Goal: Information Seeking & Learning: Find specific fact

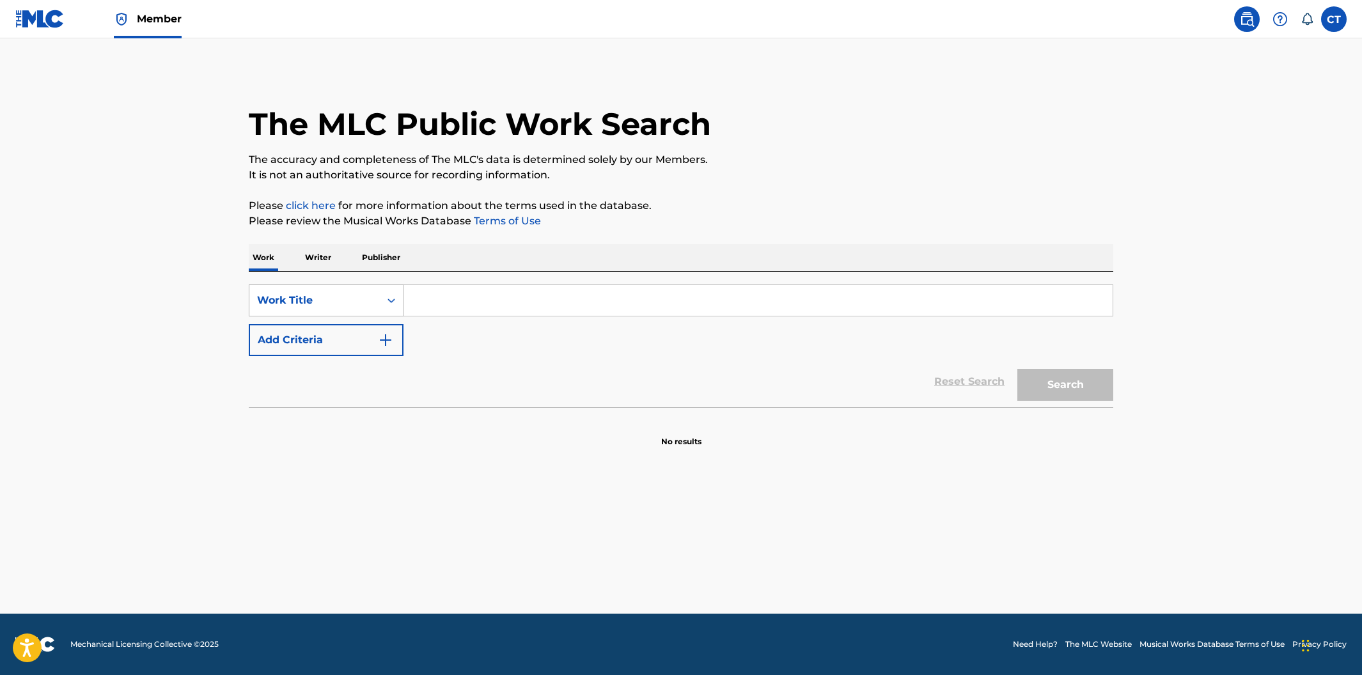
click at [391, 309] on div "Search Form" at bounding box center [391, 300] width 23 height 23
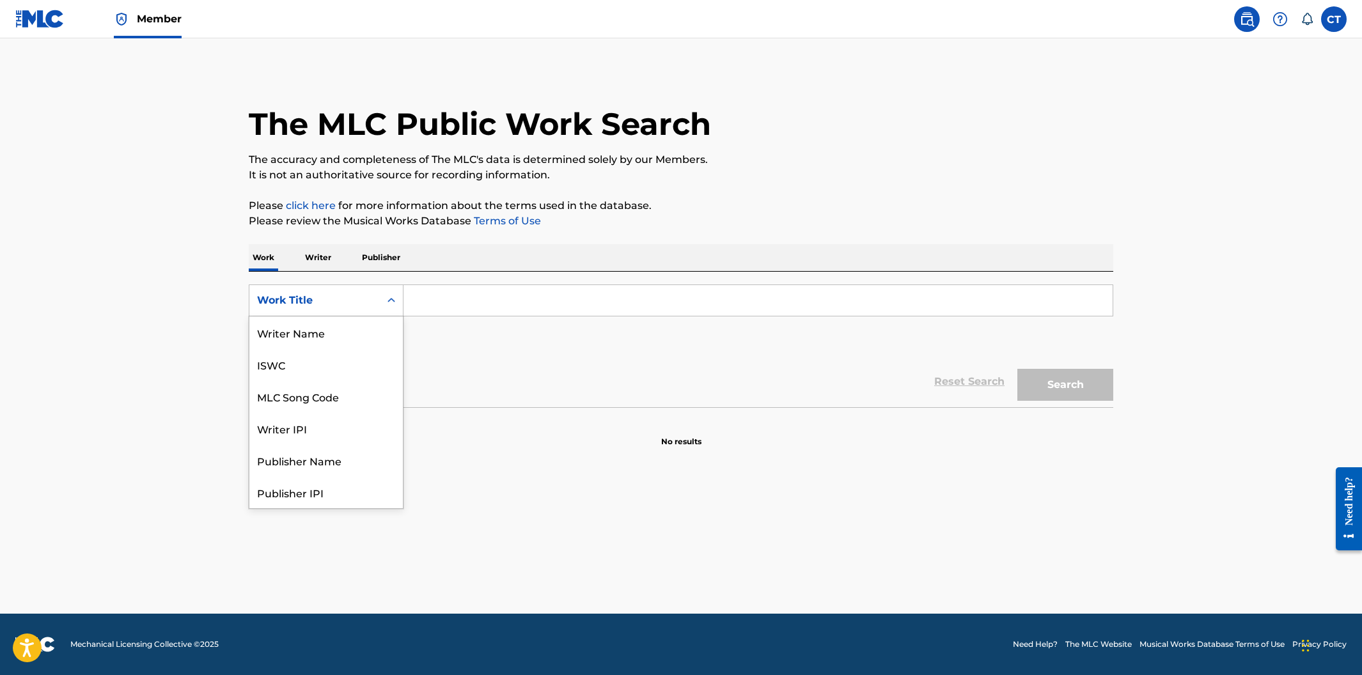
scroll to position [64, 0]
click at [380, 329] on div "MLC Song Code" at bounding box center [325, 332] width 153 height 32
click at [443, 305] on input "Search Form" at bounding box center [757, 300] width 709 height 31
paste input "MA0WJV"
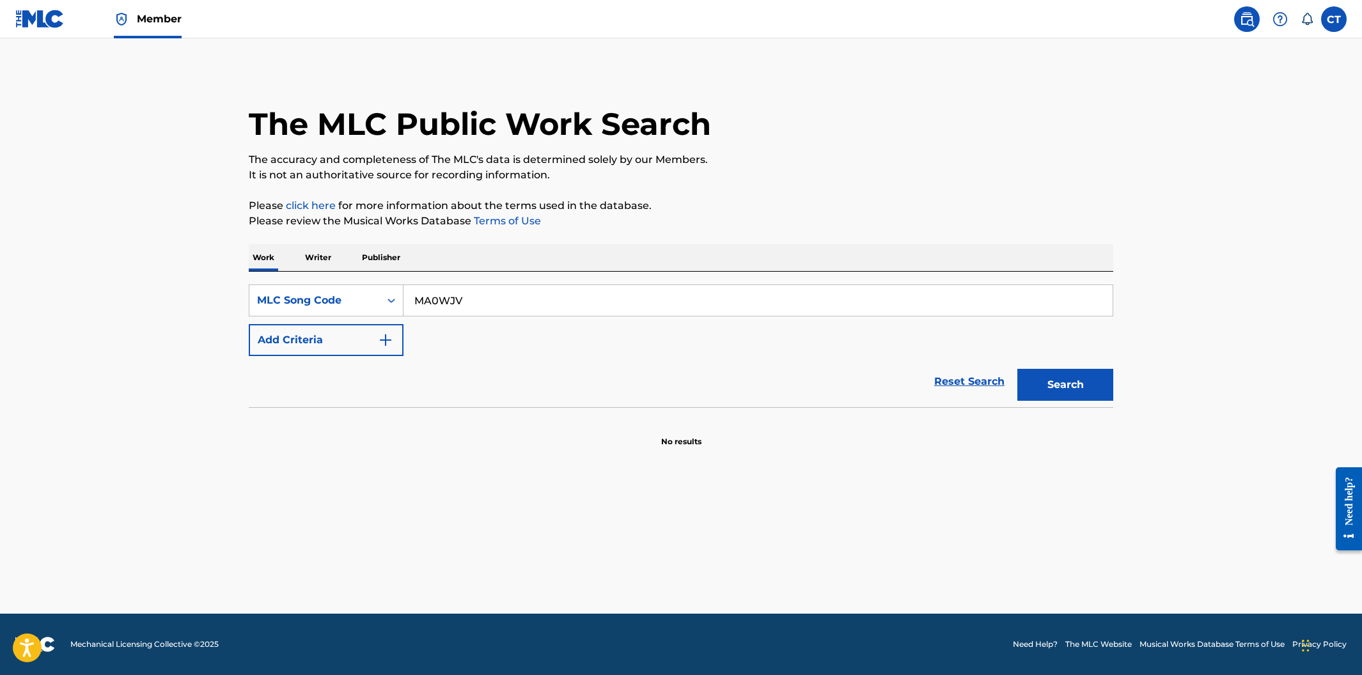
type input "MA0WJV"
click at [1089, 370] on button "Search" at bounding box center [1065, 385] width 96 height 32
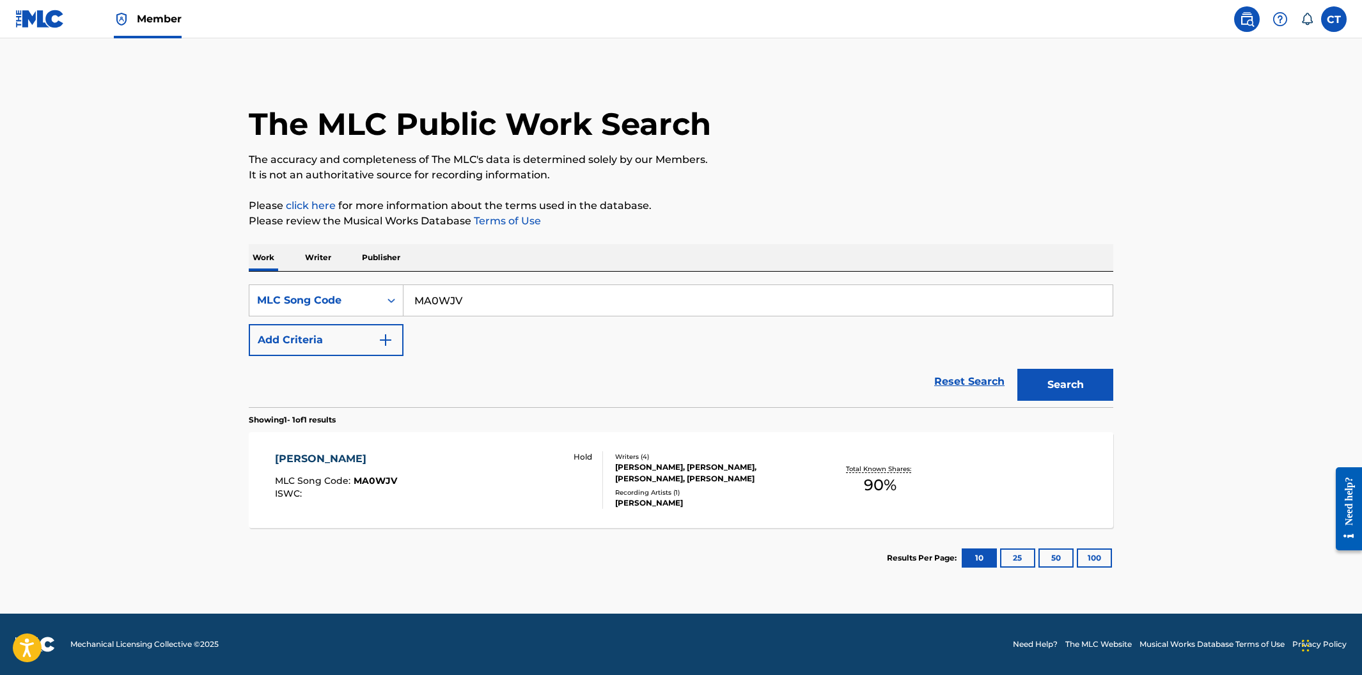
click at [539, 464] on div "[PERSON_NAME] MLC Song Code : MA0WJV ISWC : Hold" at bounding box center [439, 480] width 329 height 58
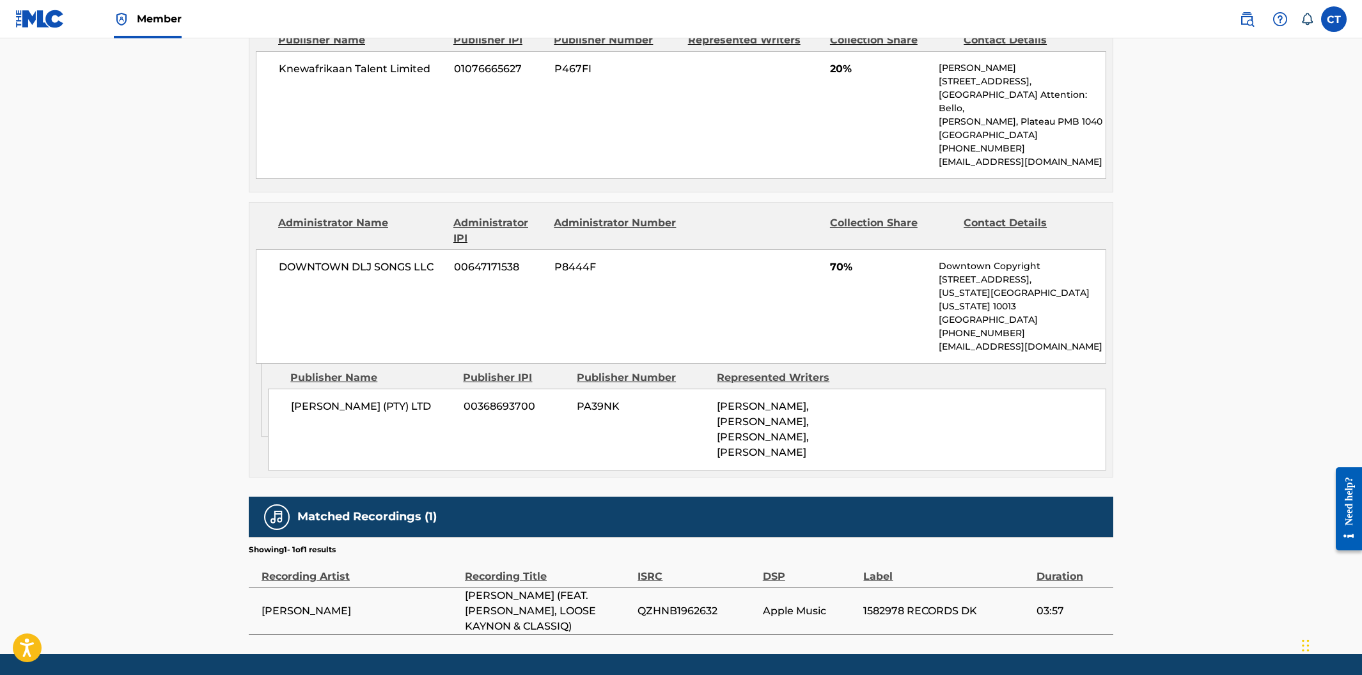
scroll to position [675, 0]
